Goal: Information Seeking & Learning: Learn about a topic

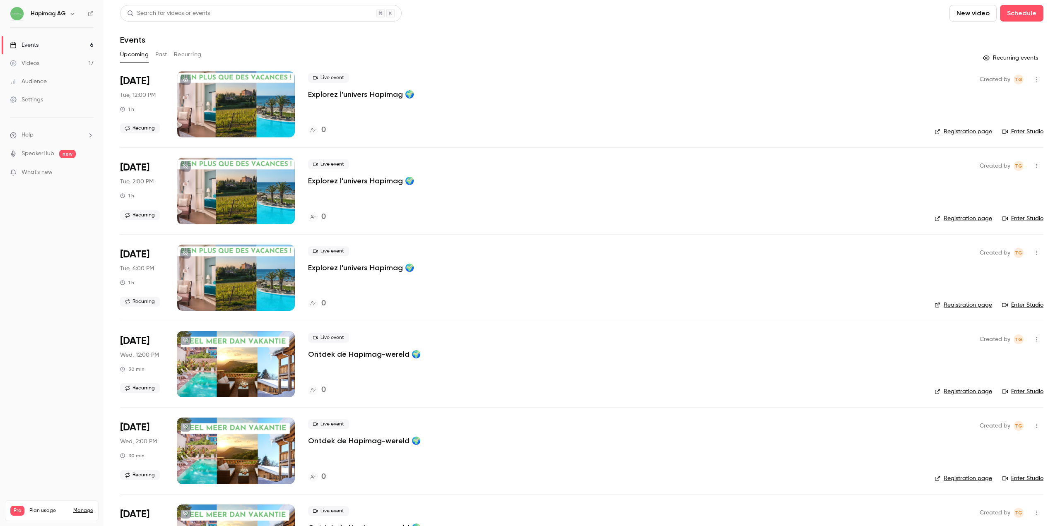
click at [168, 56] on div "Upcoming Past Recurring" at bounding box center [581, 54] width 923 height 13
click at [163, 54] on button "Past" at bounding box center [161, 54] width 12 height 13
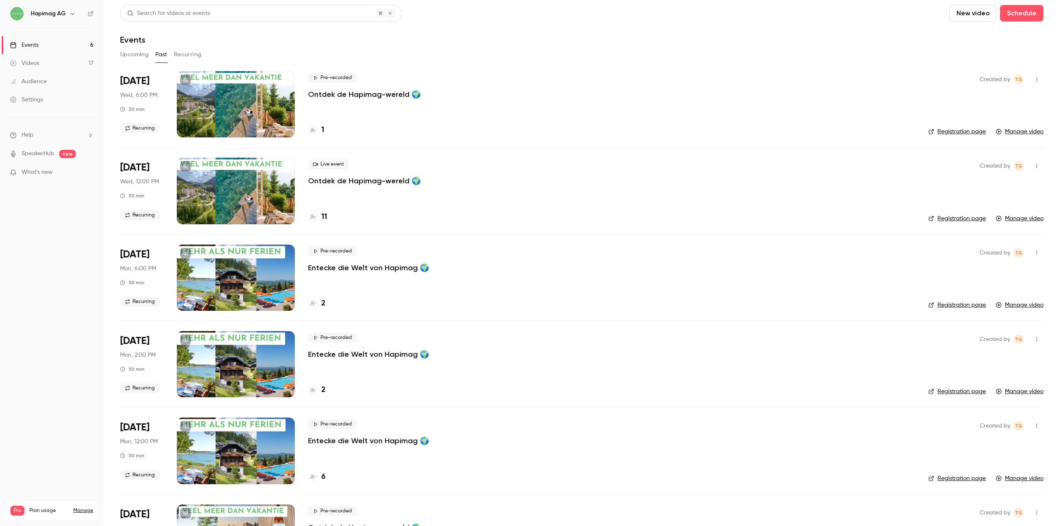
click at [248, 185] on div at bounding box center [236, 191] width 118 height 66
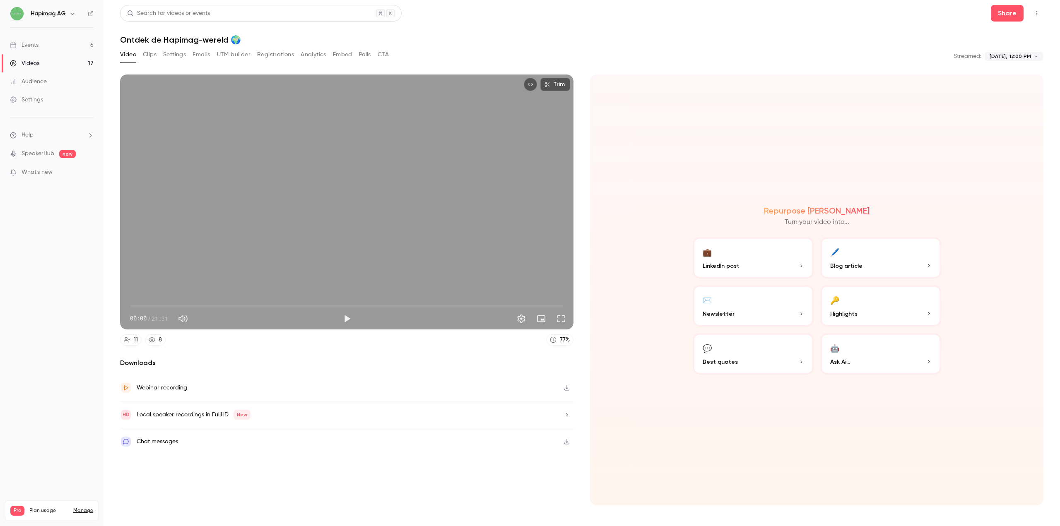
click at [266, 54] on button "Registrations" at bounding box center [275, 54] width 37 height 13
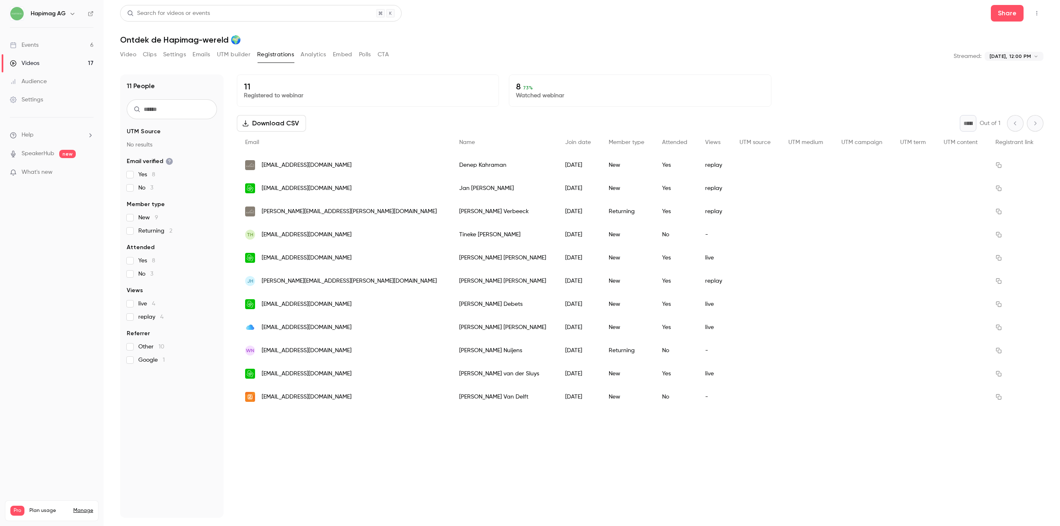
drag, startPoint x: 304, startPoint y: 54, endPoint x: 296, endPoint y: 46, distance: 11.7
click at [295, 46] on div "**********" at bounding box center [581, 263] width 923 height 516
click at [313, 49] on button "Analytics" at bounding box center [314, 54] width 26 height 13
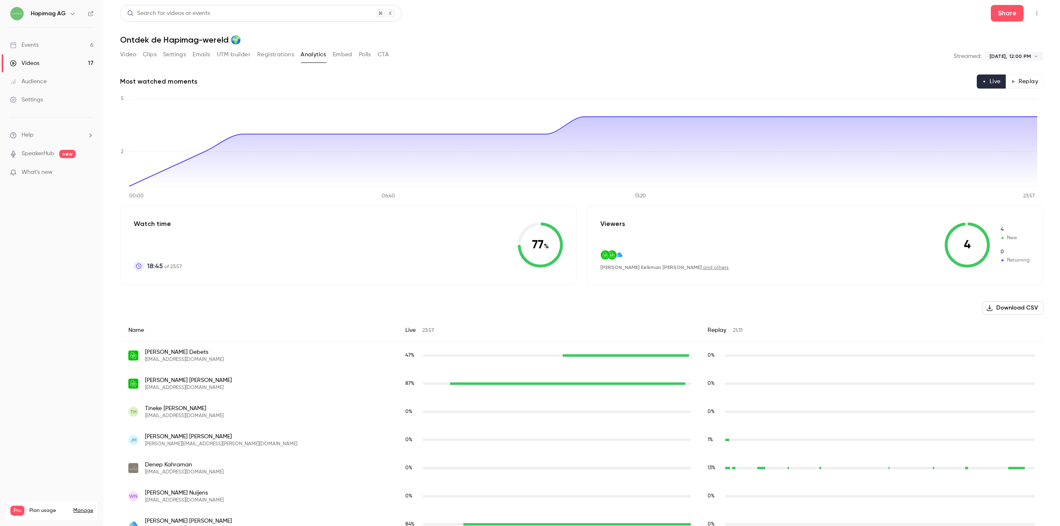
drag, startPoint x: 343, startPoint y: 46, endPoint x: 339, endPoint y: 55, distance: 8.9
click at [341, 51] on div "**********" at bounding box center [581, 263] width 923 height 516
click at [339, 55] on button "Embed" at bounding box center [342, 54] width 19 height 13
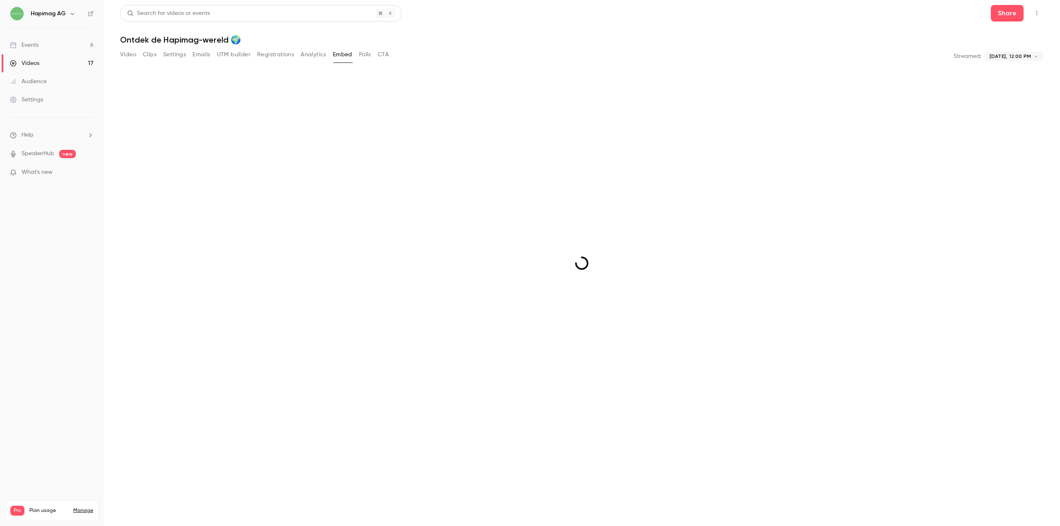
click at [367, 59] on button "Polls" at bounding box center [365, 54] width 12 height 13
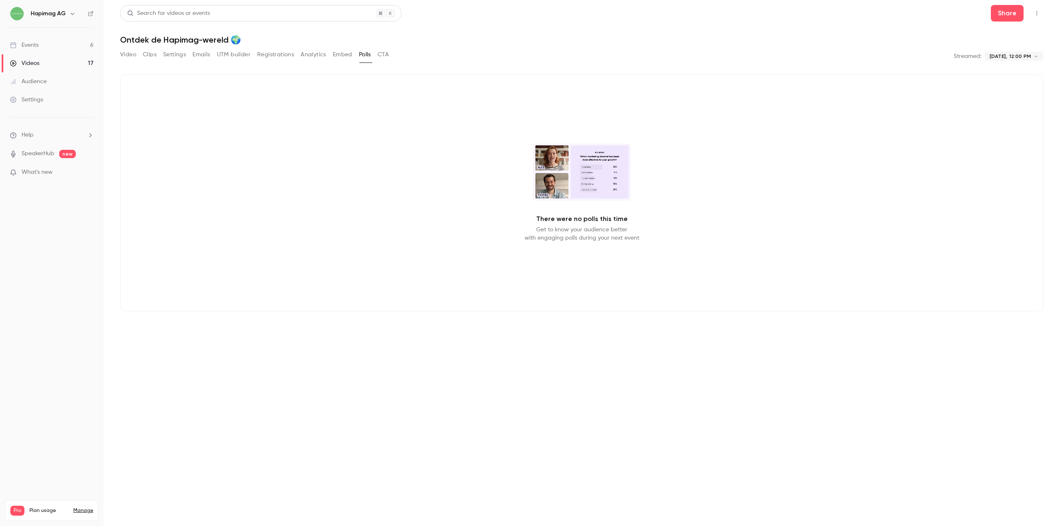
click at [380, 57] on button "CTA" at bounding box center [383, 54] width 11 height 13
click at [272, 56] on button "Registrations" at bounding box center [275, 54] width 37 height 13
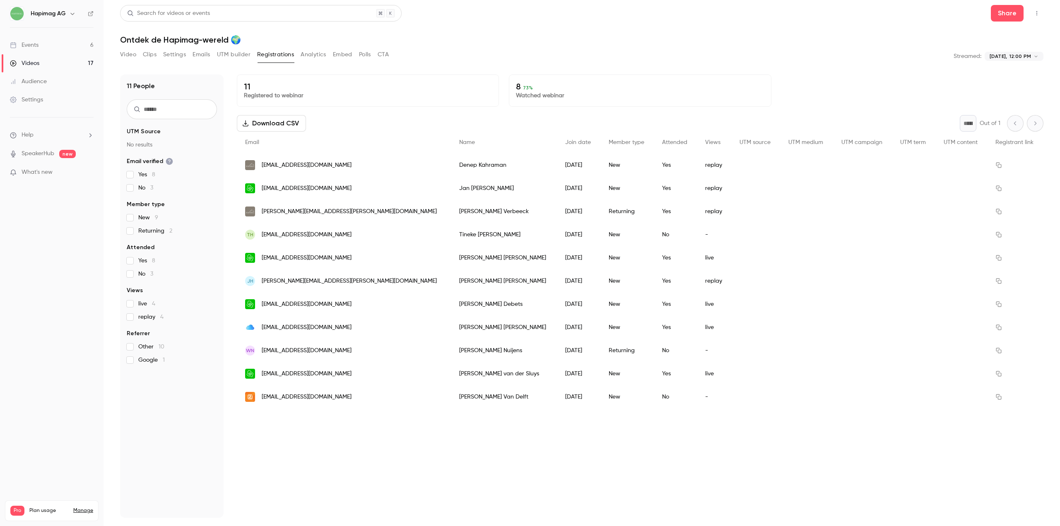
click at [315, 56] on button "Analytics" at bounding box center [314, 54] width 26 height 13
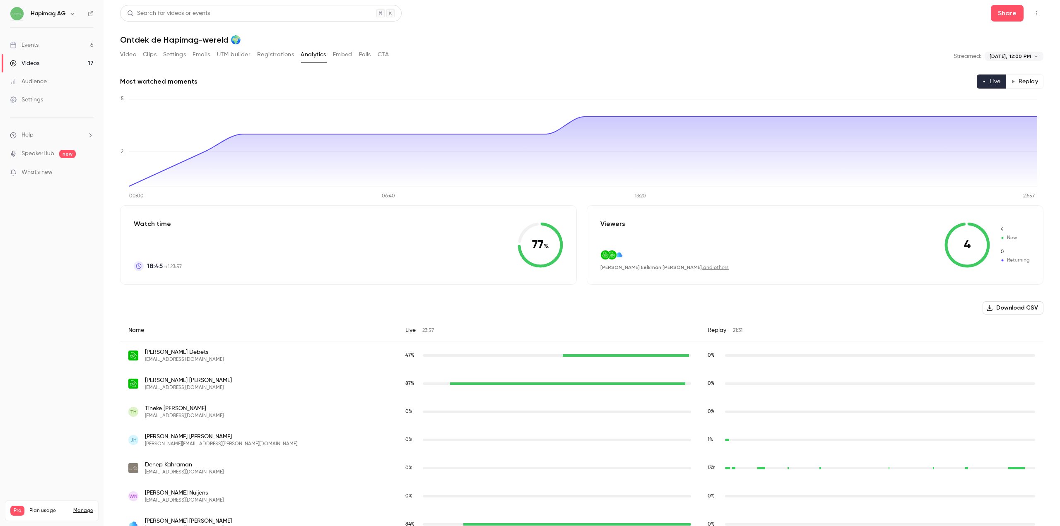
click at [1022, 86] on button "Replay" at bounding box center [1025, 82] width 38 height 14
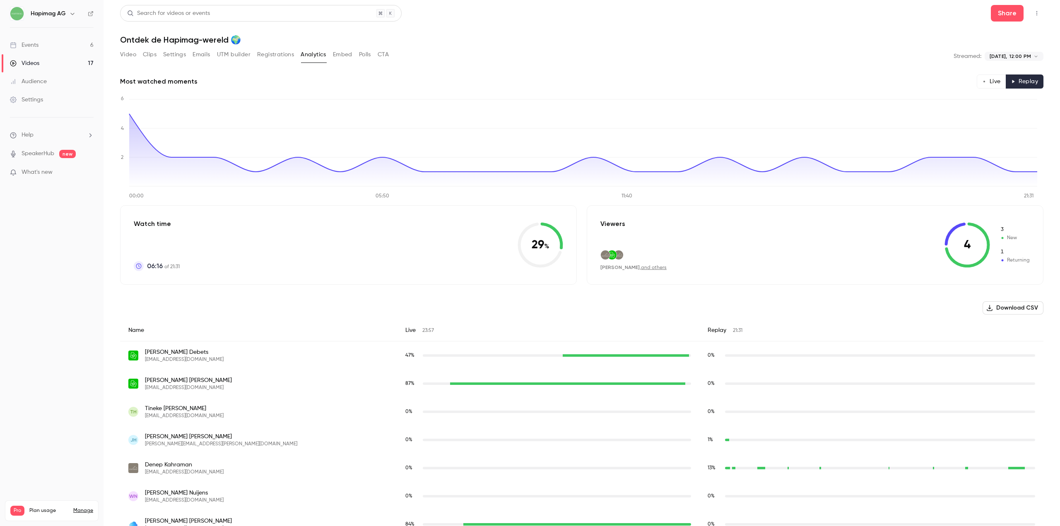
click at [982, 81] on button "Live" at bounding box center [991, 82] width 29 height 14
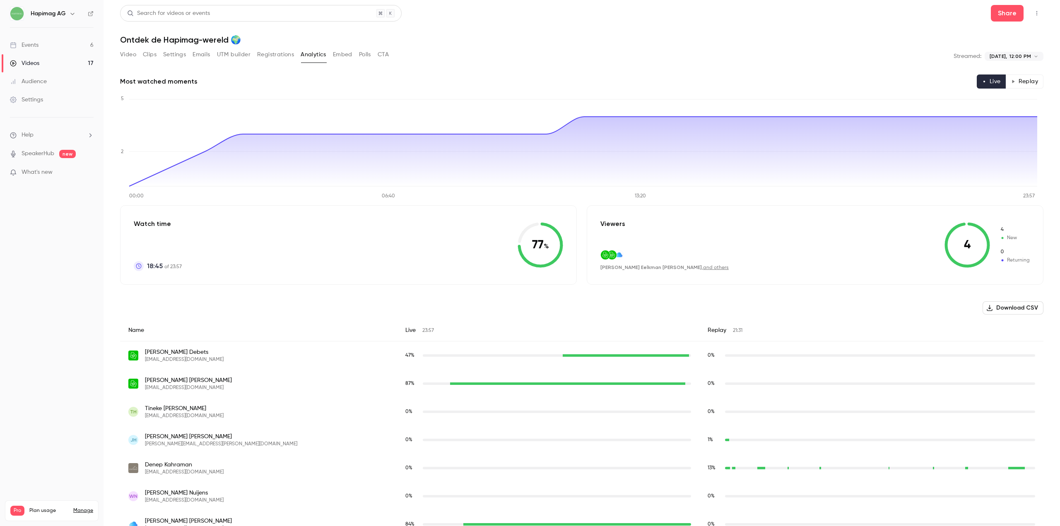
click at [1036, 14] on icon "Top Bar Actions" at bounding box center [1036, 13] width 1 height 5
click at [810, 42] on div at bounding box center [530, 263] width 1060 height 526
click at [1004, 17] on button "Share" at bounding box center [1007, 13] width 33 height 17
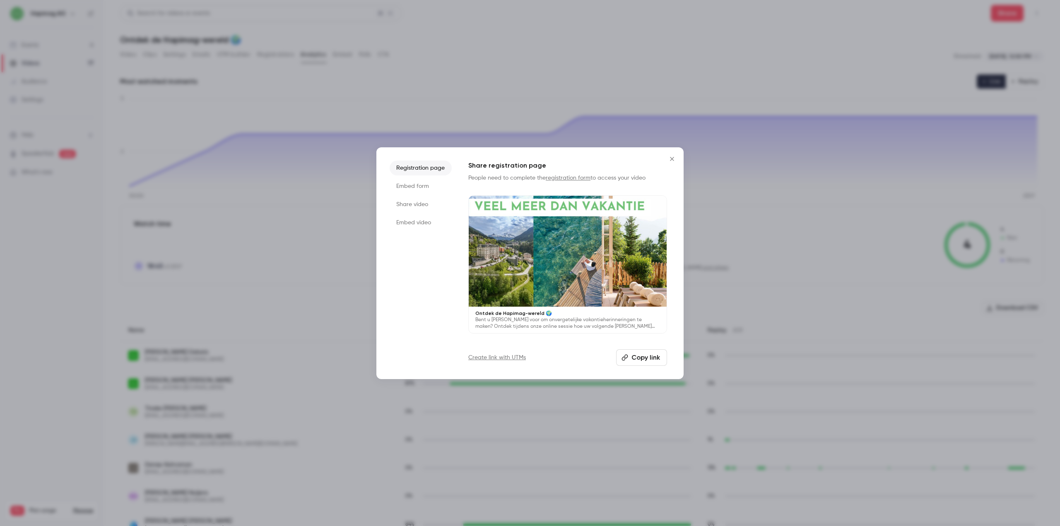
click at [643, 362] on button "Copy link" at bounding box center [641, 357] width 51 height 17
click at [675, 165] on button "Close" at bounding box center [672, 159] width 17 height 17
